Goal: Find specific page/section: Find specific page/section

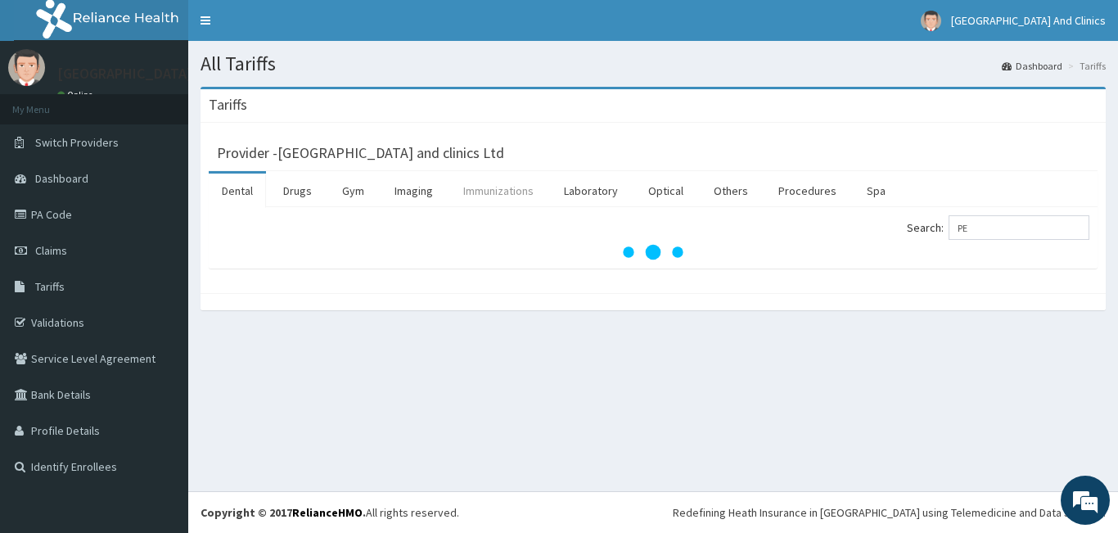
type input "P"
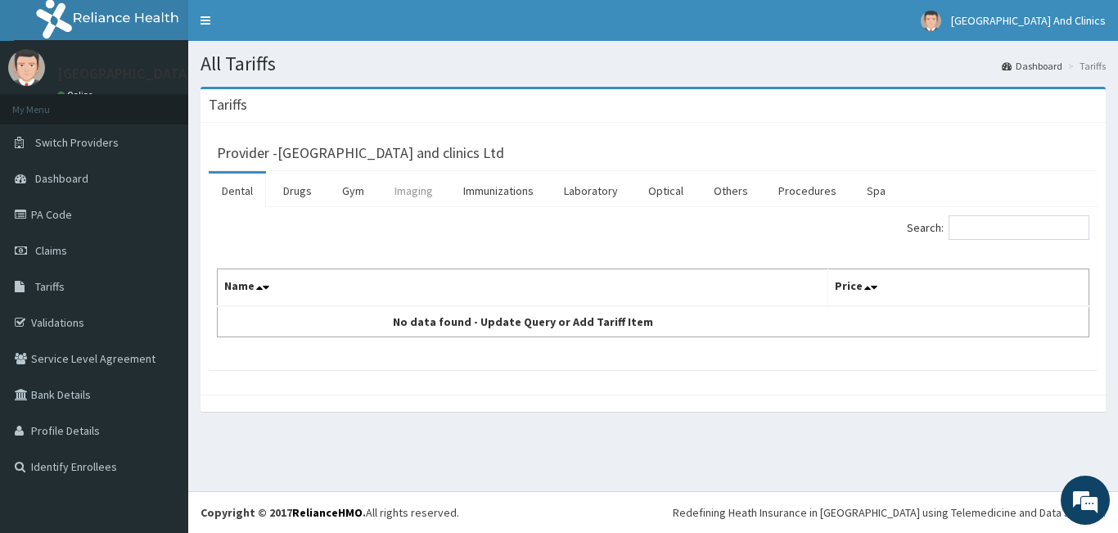
click at [424, 196] on link "Imaging" at bounding box center [413, 190] width 65 height 34
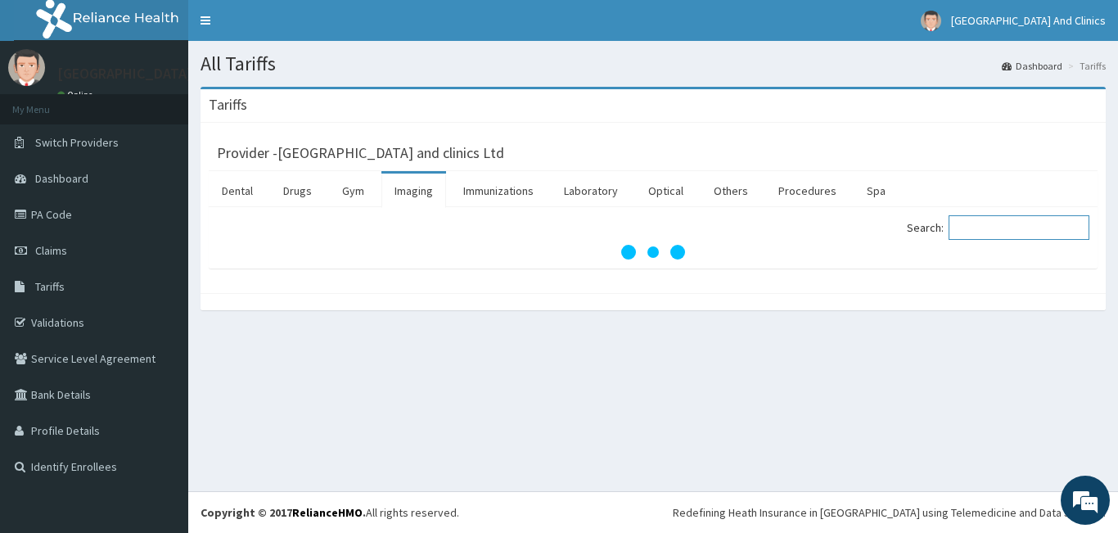
click at [978, 232] on input "Search:" at bounding box center [1018, 227] width 141 height 25
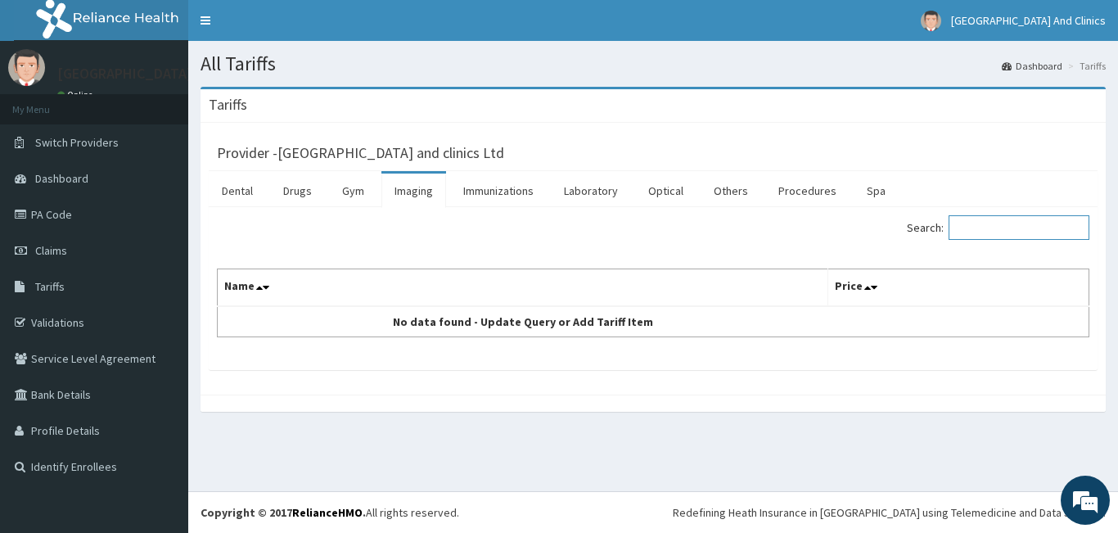
type input "P"
type input "U"
type input "ABDOMEN"
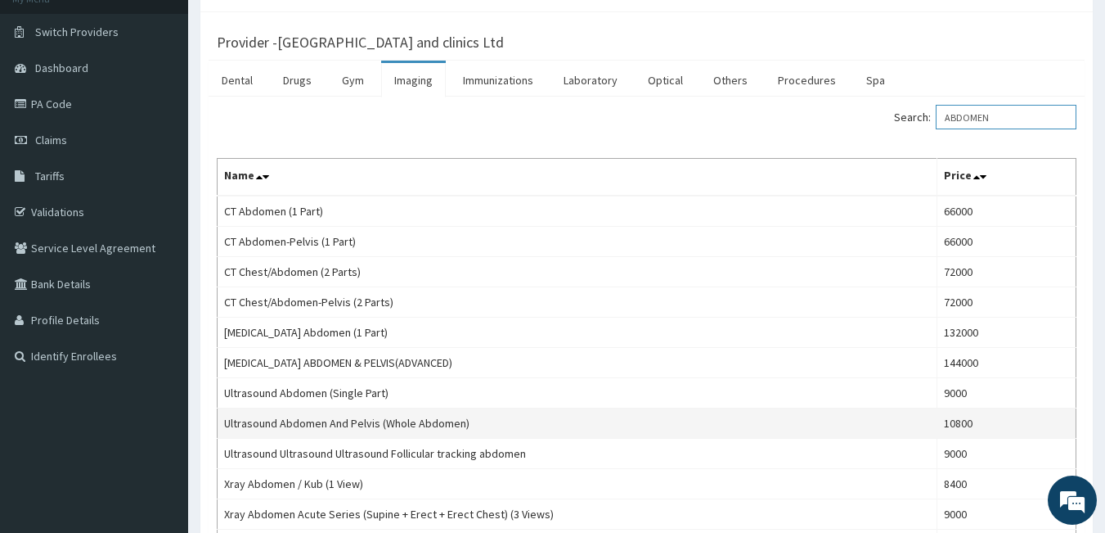
scroll to position [82, 0]
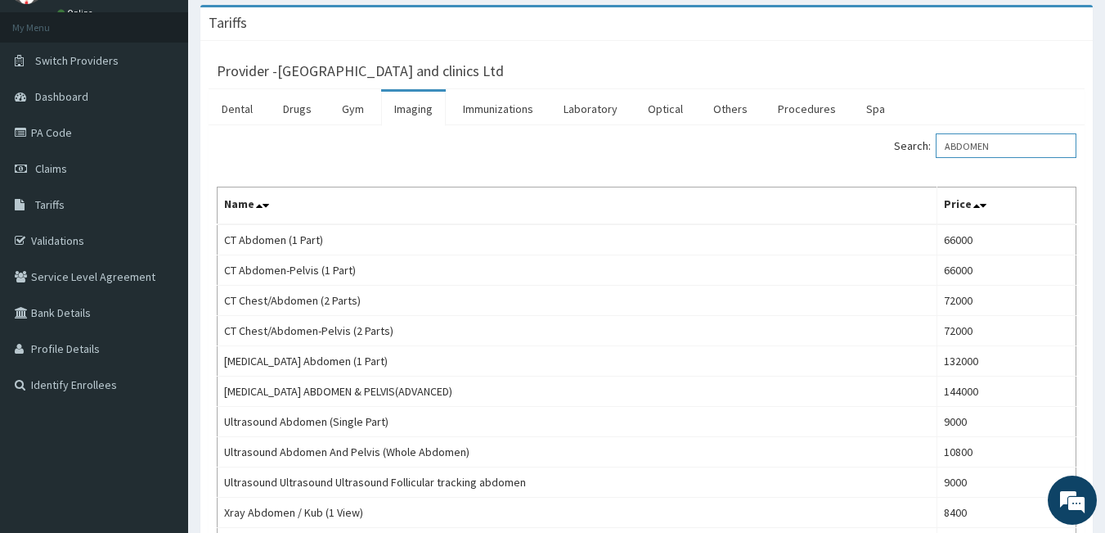
drag, startPoint x: 1029, startPoint y: 144, endPoint x: 957, endPoint y: 152, distance: 71.7
click at [957, 152] on input "ABDOMEN" at bounding box center [1006, 145] width 141 height 25
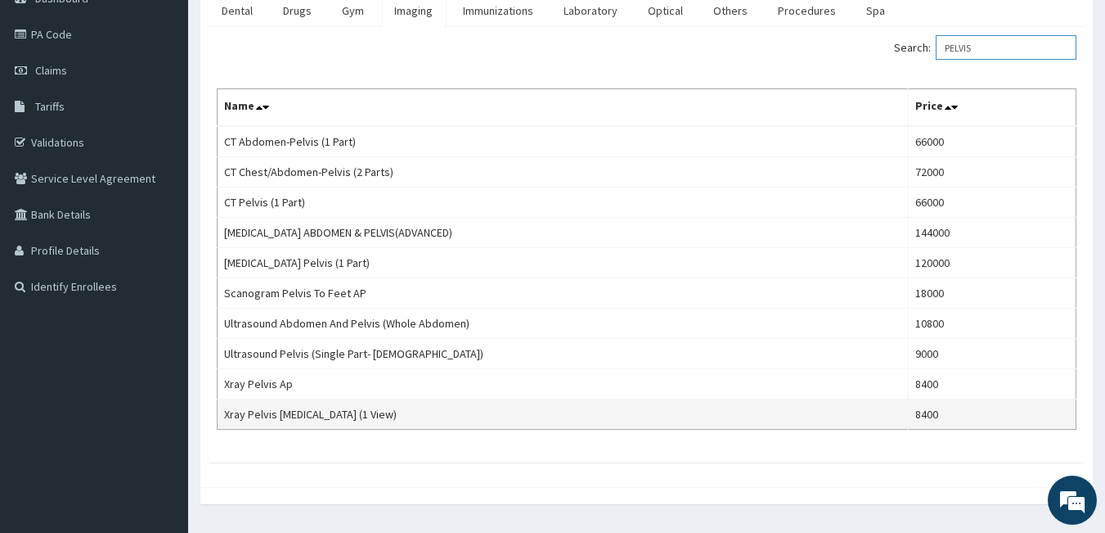
scroll to position [140, 0]
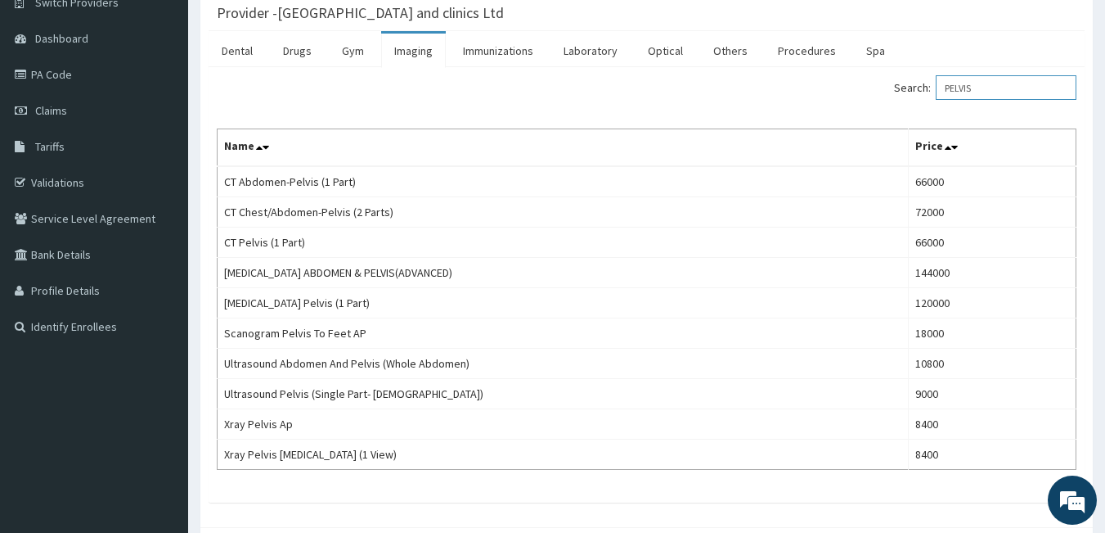
type input "PELVIS"
click at [597, 48] on link "Laboratory" at bounding box center [591, 51] width 80 height 34
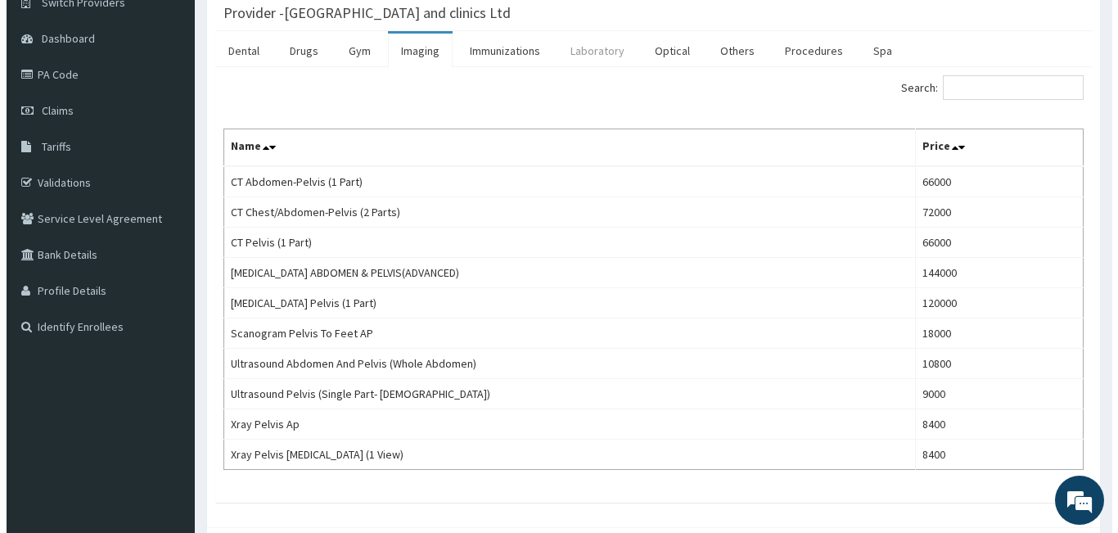
scroll to position [0, 0]
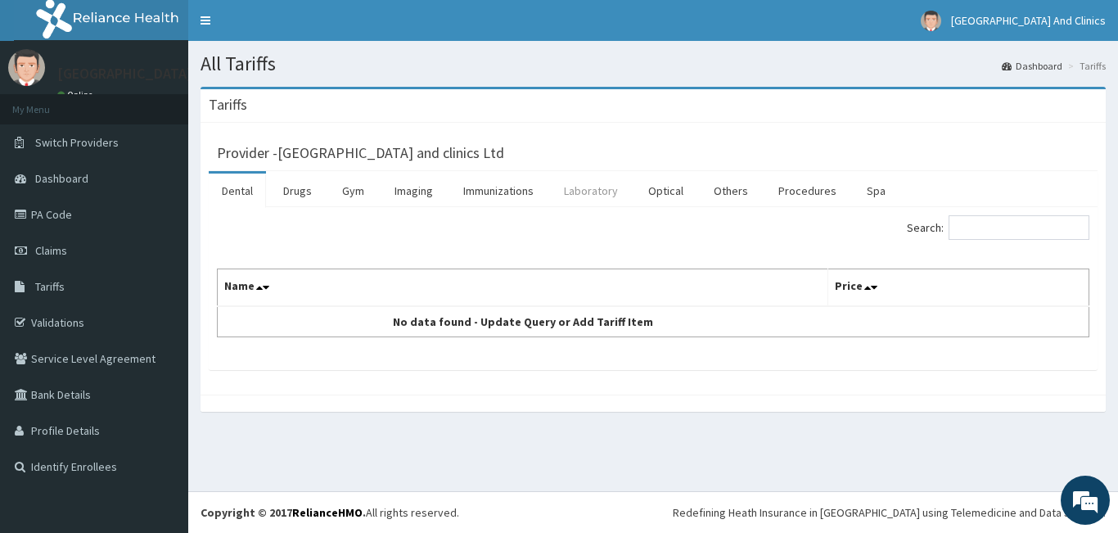
click at [597, 198] on link "Laboratory" at bounding box center [591, 190] width 80 height 34
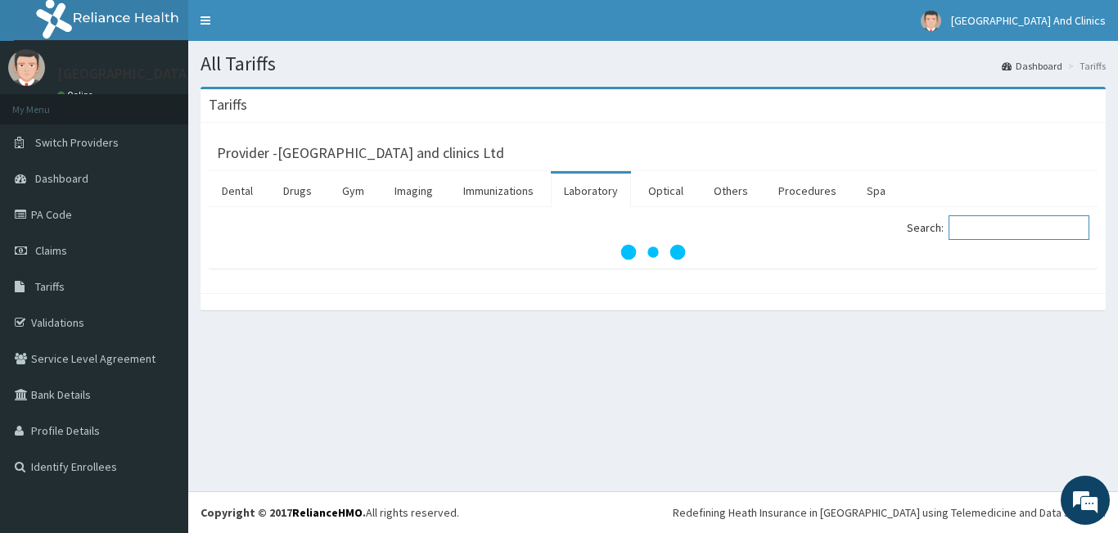
click at [1040, 236] on input "Search:" at bounding box center [1018, 227] width 141 height 25
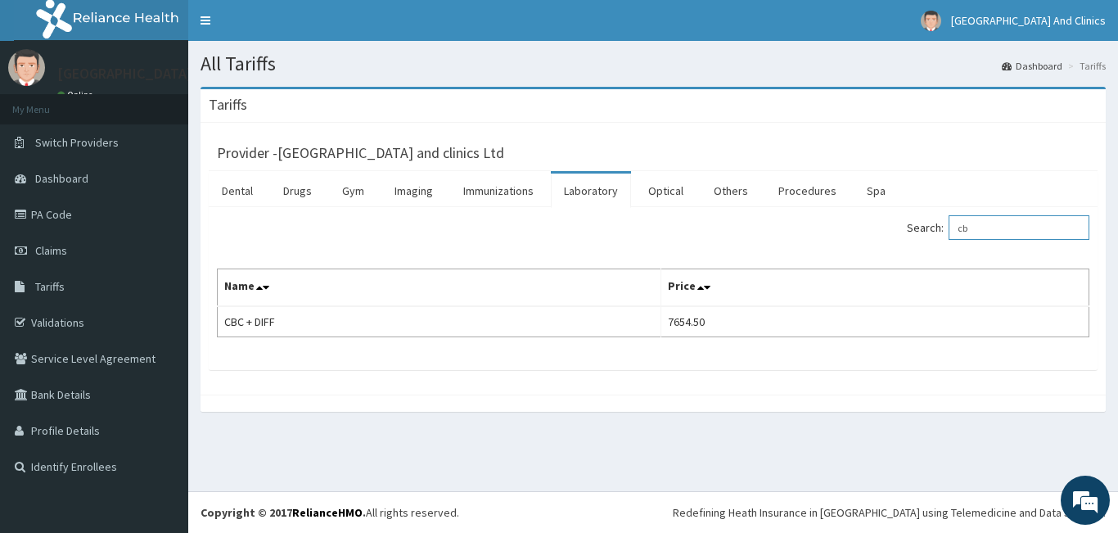
type input "c"
type input "ESR"
